Goal: Communication & Community: Answer question/provide support

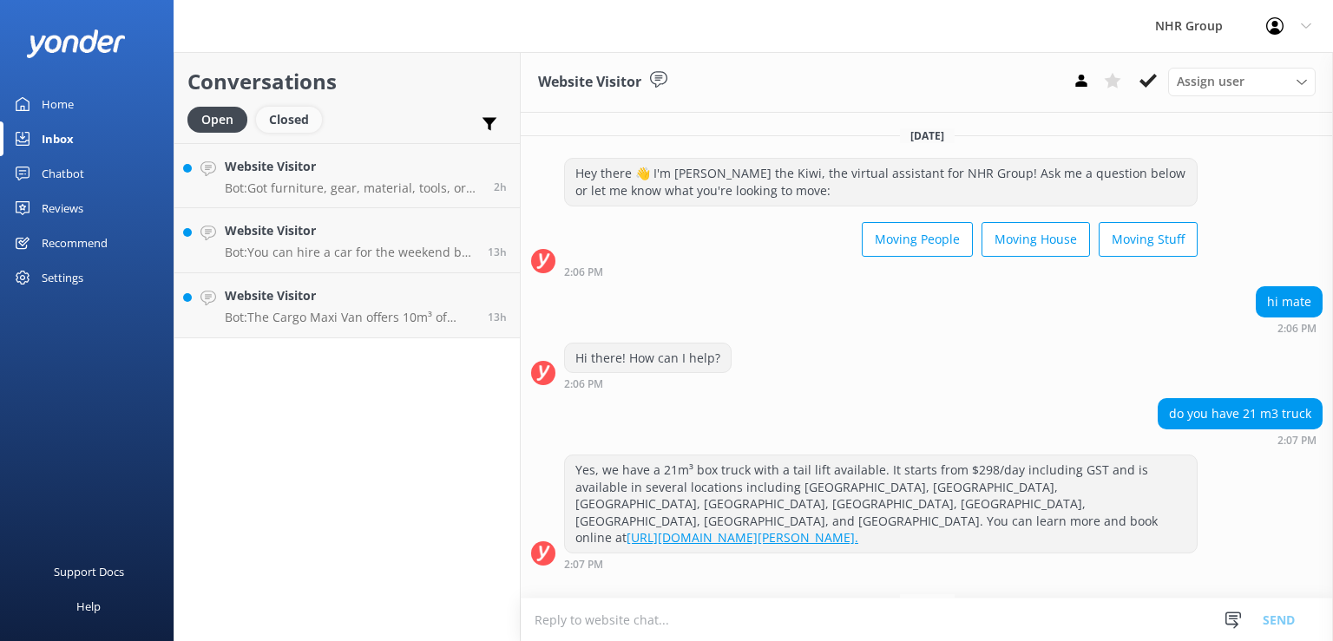
click at [291, 115] on div "Closed" at bounding box center [289, 120] width 66 height 26
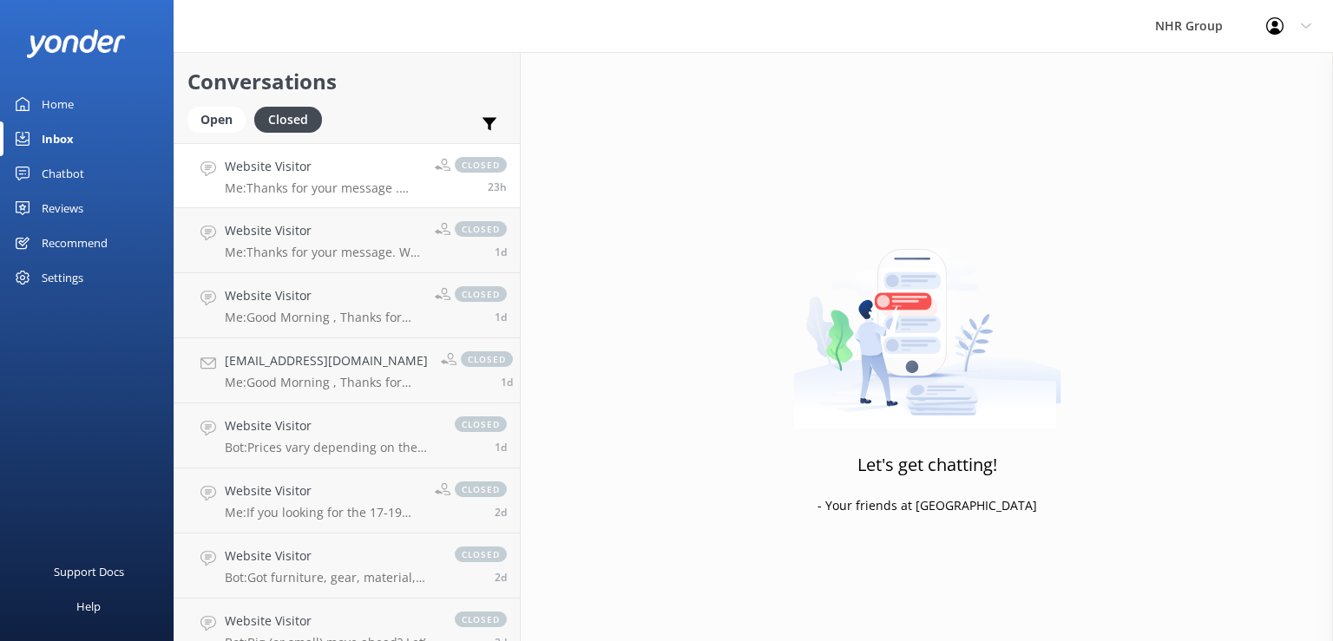
click at [367, 185] on p "Me: Thanks for your message . Half furniture includes , 10 Blankets , 5 Ties an…" at bounding box center [323, 188] width 197 height 16
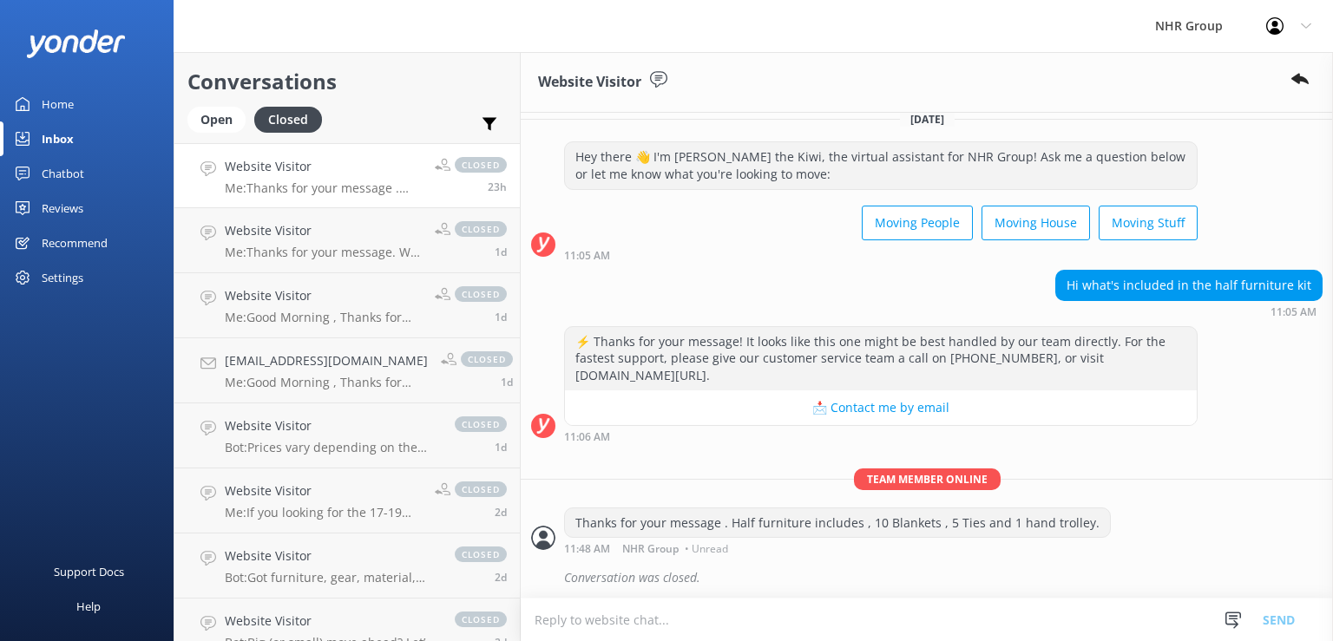
scroll to position [17, 0]
click at [337, 378] on p "Me: Good Morning , Thanks for your message. would you mind providing you contac…" at bounding box center [326, 383] width 203 height 16
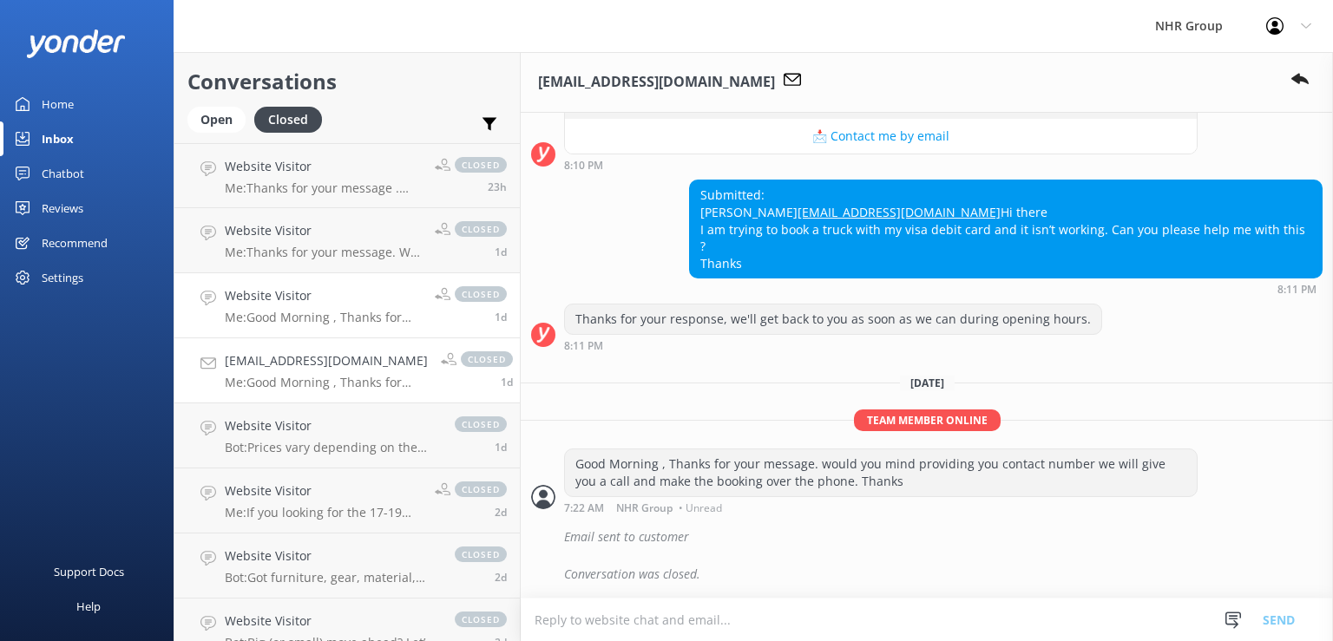
scroll to position [429, 0]
click at [343, 292] on h4 "Website Visitor" at bounding box center [323, 295] width 197 height 19
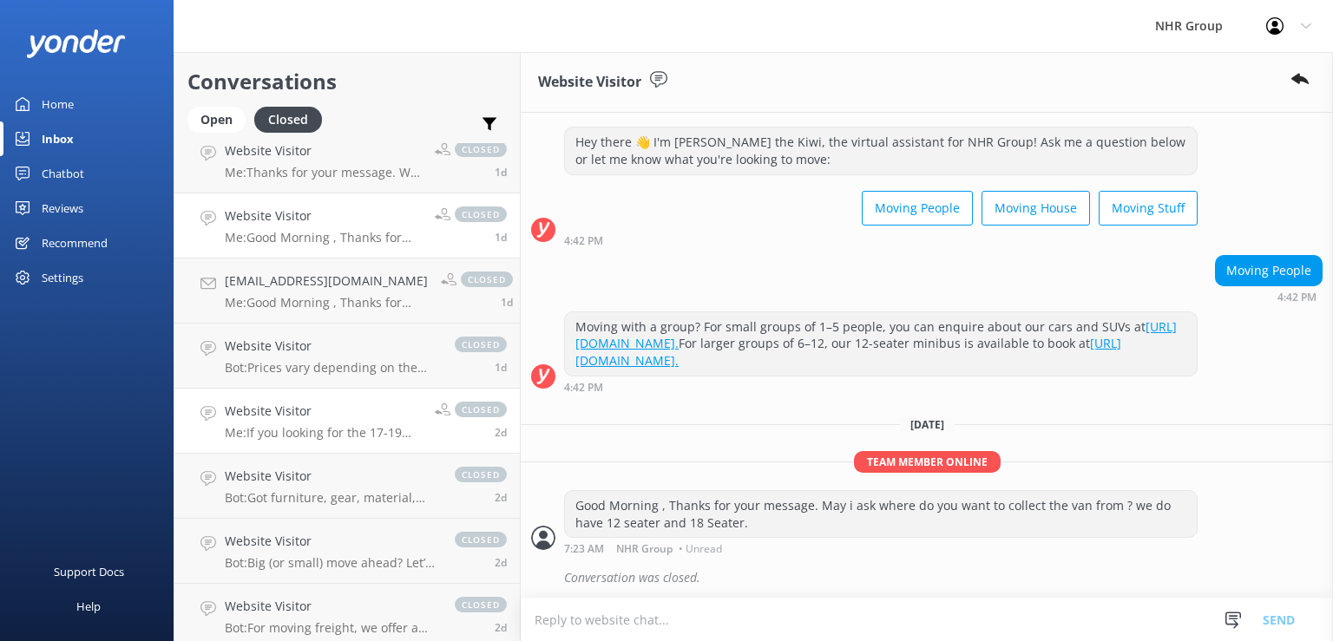
scroll to position [112, 0]
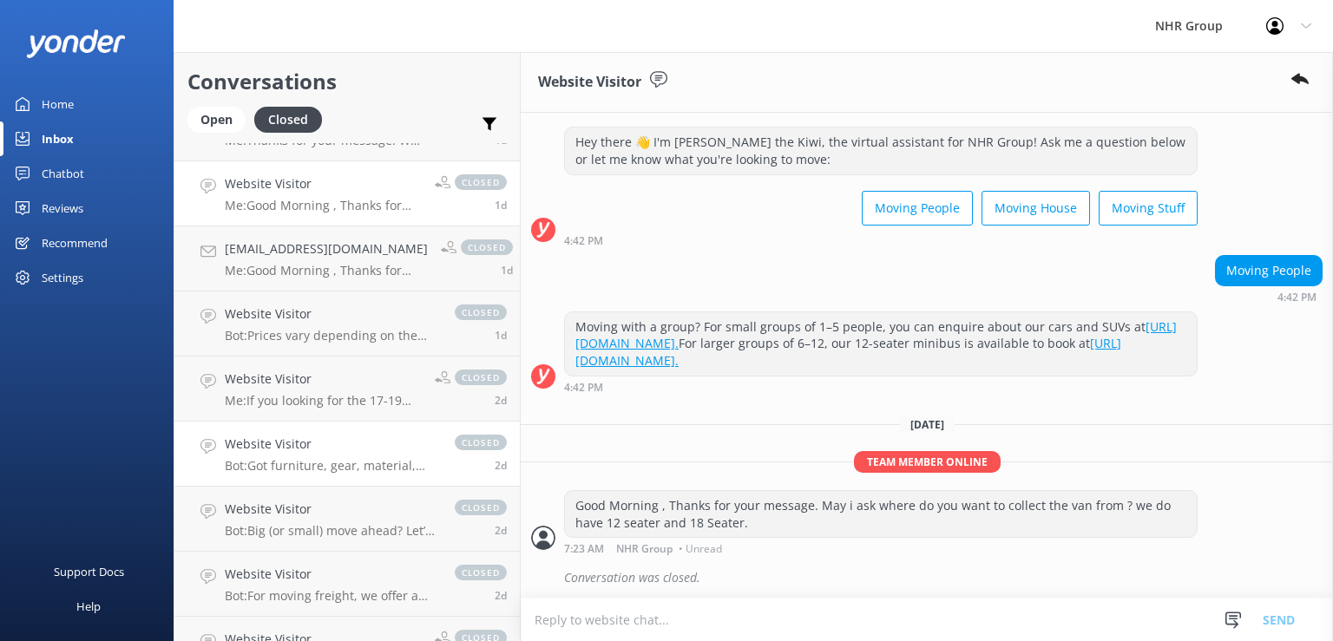
click at [401, 457] on div "Website Visitor Bot: Got furniture, gear, material, tools, or freight to move? …" at bounding box center [331, 454] width 213 height 38
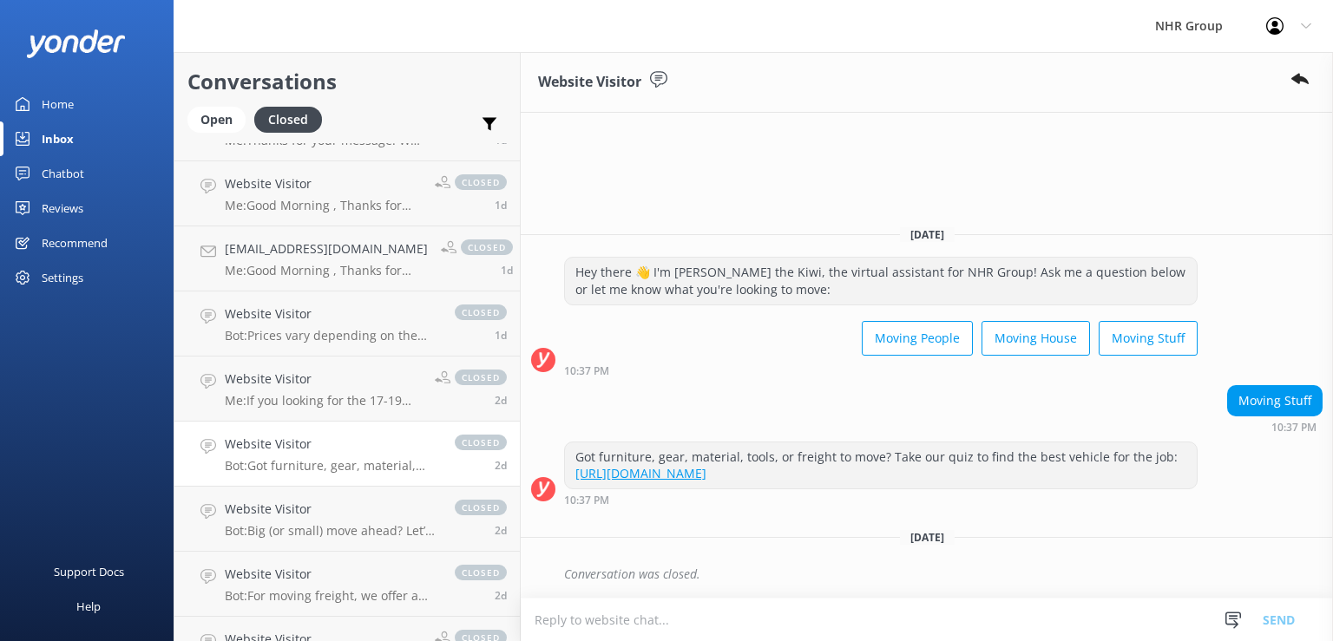
scroll to position [225, 0]
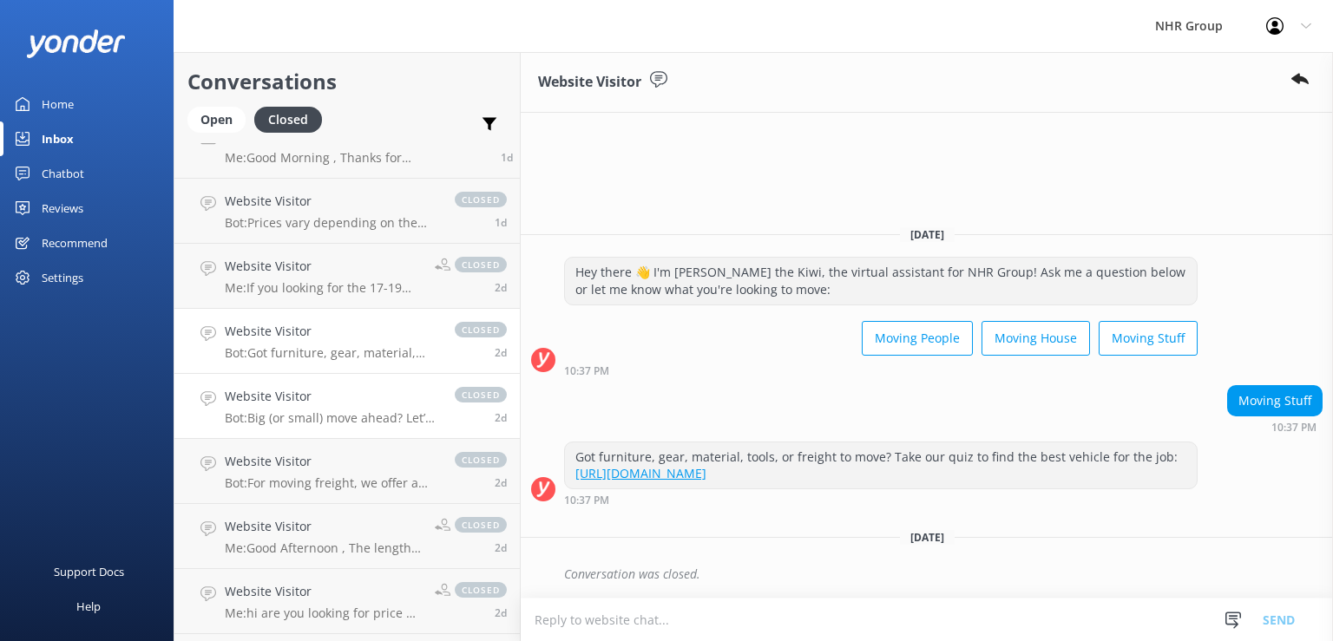
click at [383, 400] on h4 "Website Visitor" at bounding box center [331, 396] width 213 height 19
click at [370, 325] on h4 "Website Visitor" at bounding box center [331, 331] width 213 height 19
click at [364, 274] on h4 "Website Visitor" at bounding box center [323, 266] width 197 height 19
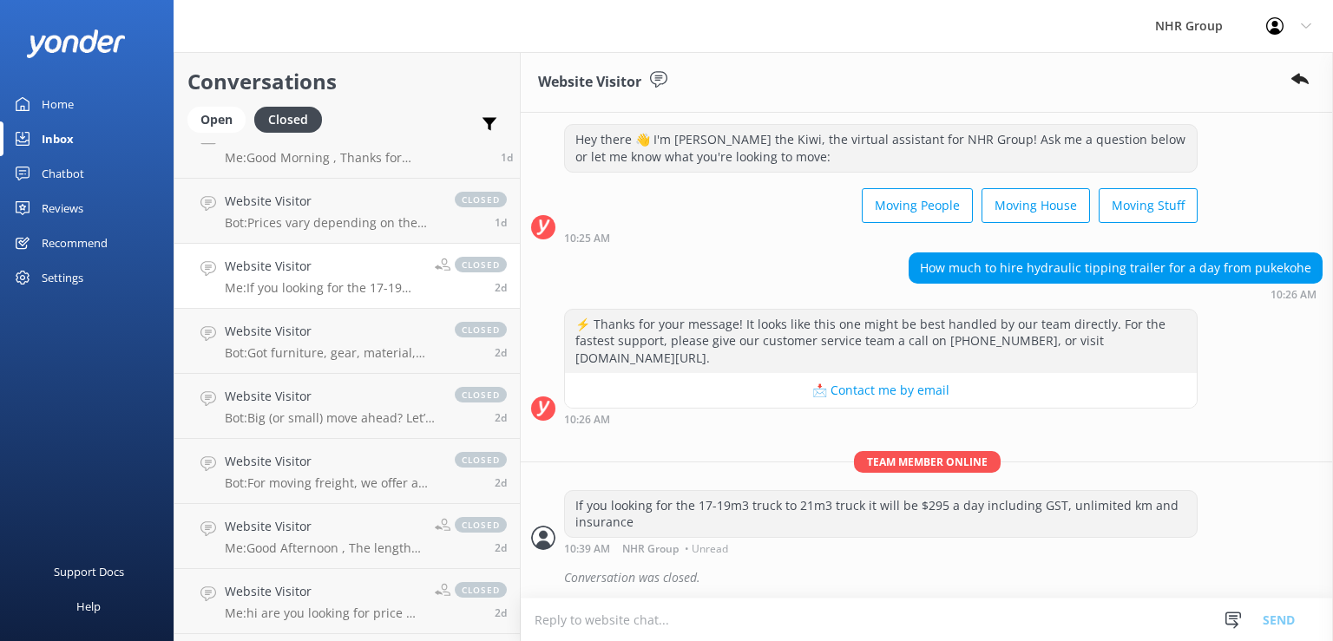
scroll to position [35, 0]
click at [1210, 386] on div "⚡ Thanks for your message! It looks like this one might be best handled by our …" at bounding box center [927, 366] width 812 height 116
click at [1254, 377] on div "⚡ Thanks for your message! It looks like this one might be best handled by our …" at bounding box center [927, 366] width 812 height 116
click at [233, 124] on div "Open" at bounding box center [216, 120] width 58 height 26
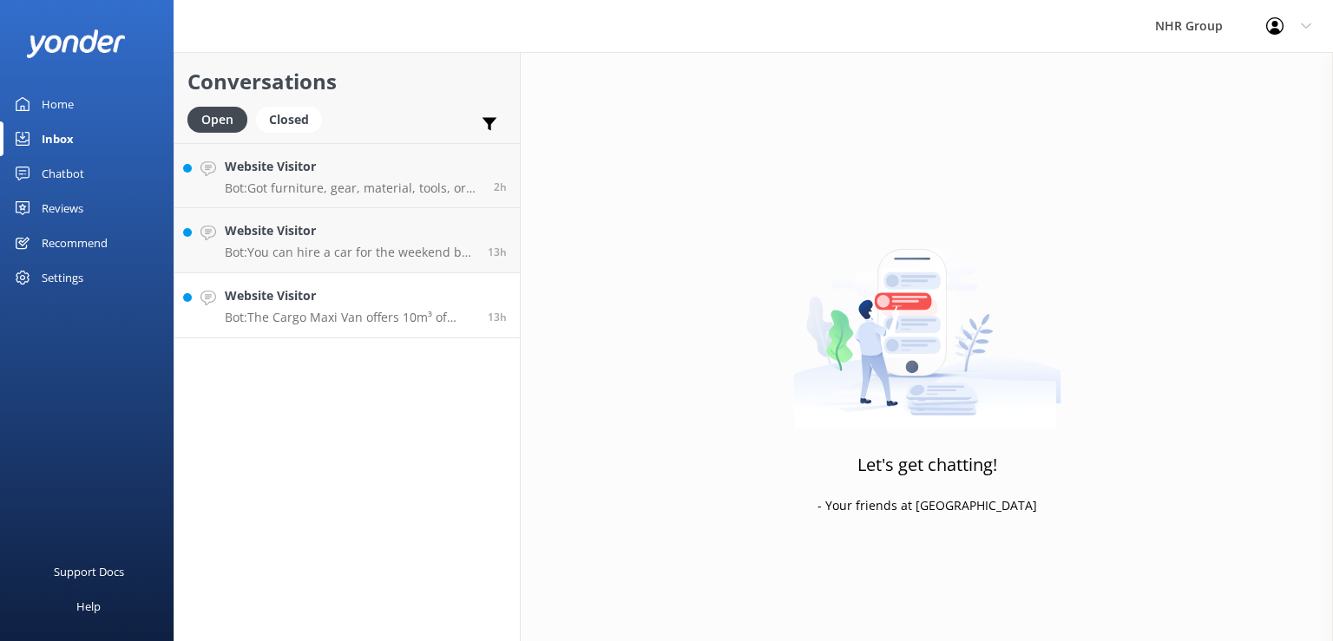
click at [389, 303] on h4 "Website Visitor" at bounding box center [350, 295] width 250 height 19
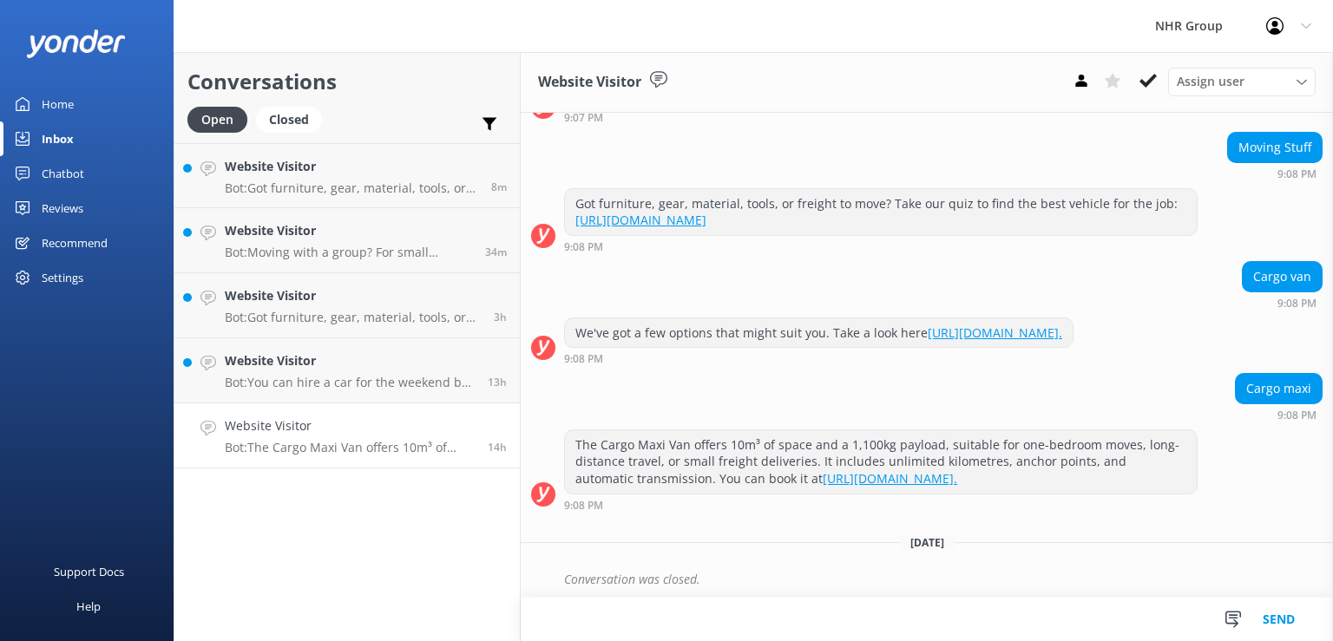
scroll to position [155, 0]
